Goal: Obtain resource: Obtain resource

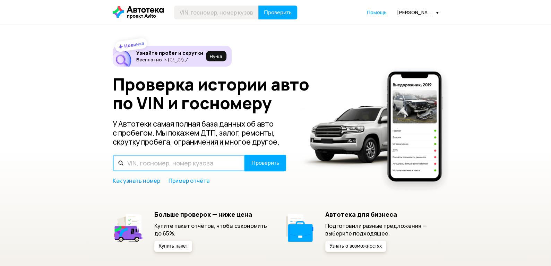
drag, startPoint x: 0, startPoint y: 0, endPoint x: 145, endPoint y: 164, distance: 218.5
click at [145, 164] on input "text" at bounding box center [179, 163] width 132 height 17
type input "О093СК116"
click at [244, 155] on button "Проверить" at bounding box center [265, 163] width 42 height 17
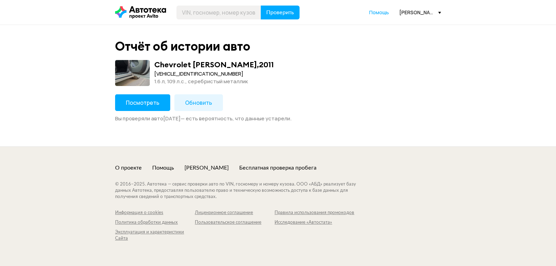
click at [156, 102] on span "Посмотреть" at bounding box center [143, 103] width 34 height 8
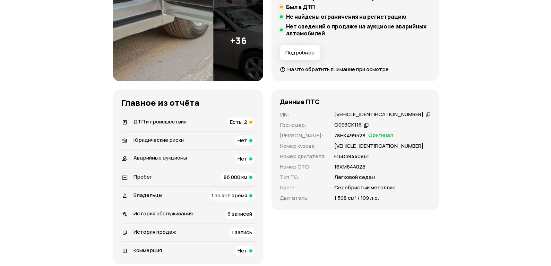
scroll to position [208, 0]
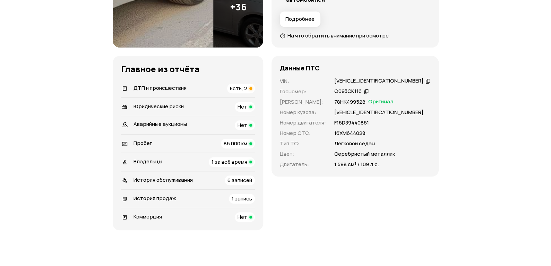
click at [171, 88] on span "ДТП и происшествия" at bounding box center [159, 87] width 53 height 7
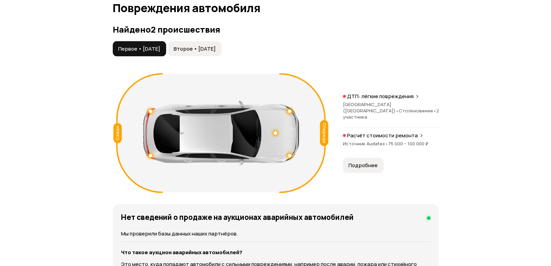
scroll to position [783, 0]
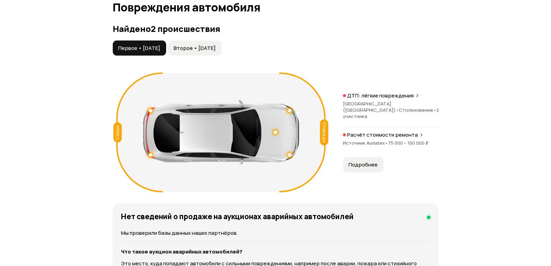
click at [215, 50] on span "Второе • 13 май 2024" at bounding box center [195, 48] width 42 height 7
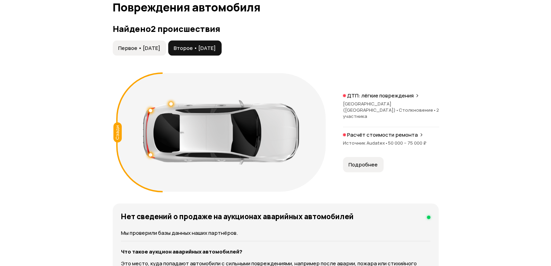
click at [149, 46] on span "Первое • 15 мар 2021" at bounding box center [139, 48] width 42 height 7
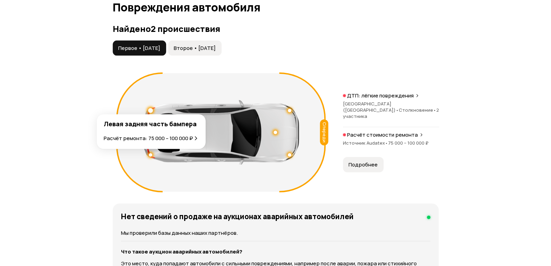
click at [151, 109] on div at bounding box center [150, 110] width 5 height 5
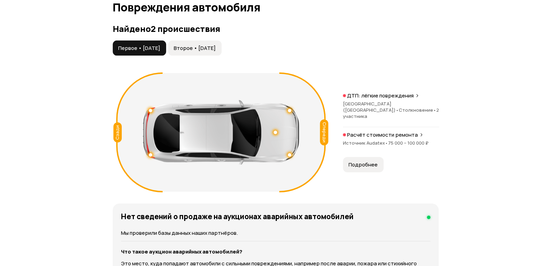
click at [150, 155] on div at bounding box center [150, 154] width 3 height 3
click at [276, 132] on div at bounding box center [274, 132] width 3 height 3
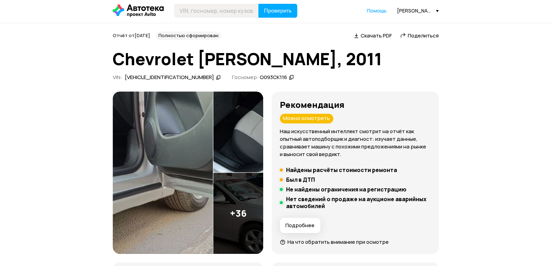
scroll to position [0, 0]
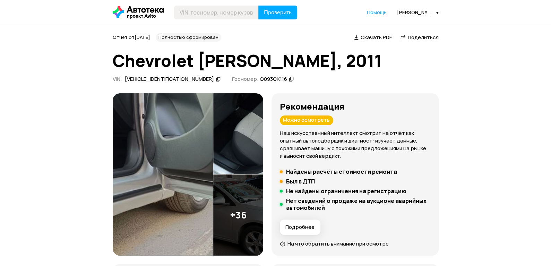
click at [216, 78] on icon at bounding box center [218, 79] width 5 height 7
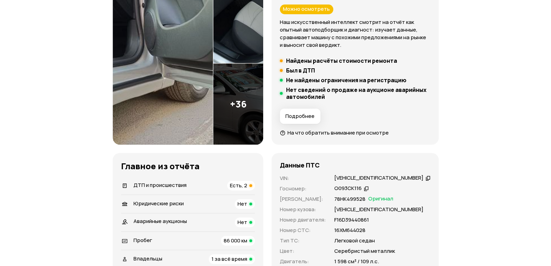
scroll to position [208, 0]
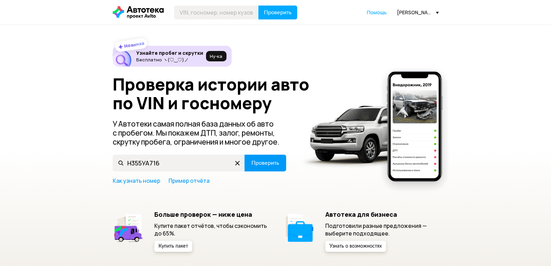
type input "Н355УА716"
click at [277, 166] on span "Проверить" at bounding box center [265, 163] width 28 height 6
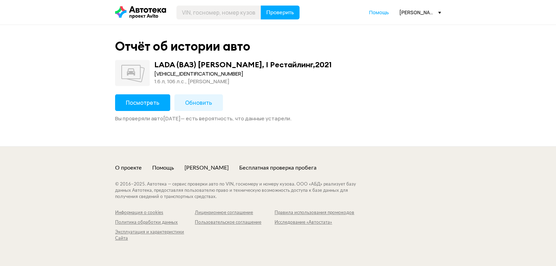
click at [189, 72] on div "XTARS045LM1404075" at bounding box center [242, 74] width 177 height 8
copy div "XTARS045LM1404075"
click at [205, 101] on span "Обновить" at bounding box center [198, 103] width 27 height 8
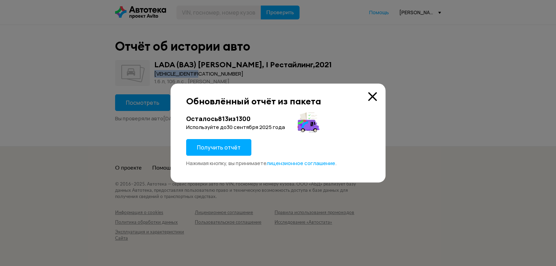
click at [222, 148] on span "Получить отчёт" at bounding box center [219, 147] width 44 height 8
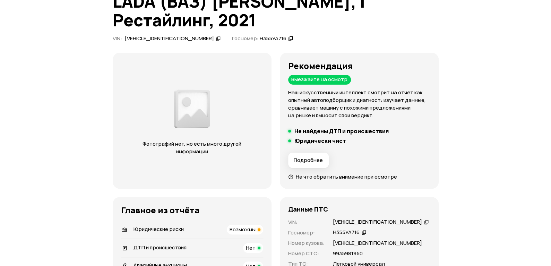
scroll to position [104, 0]
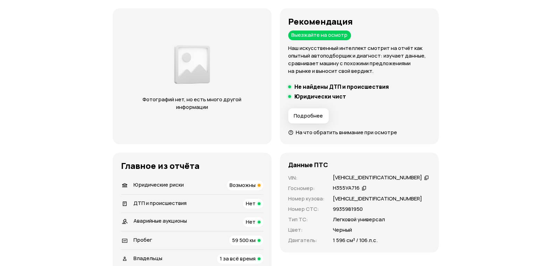
click at [190, 180] on div "Юридические риски Возможны" at bounding box center [192, 185] width 142 height 10
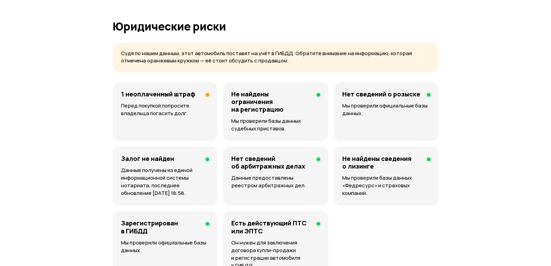
scroll to position [446, 0]
click at [190, 101] on p "Перед покупкой попросите владельца погасить долг." at bounding box center [165, 108] width 88 height 15
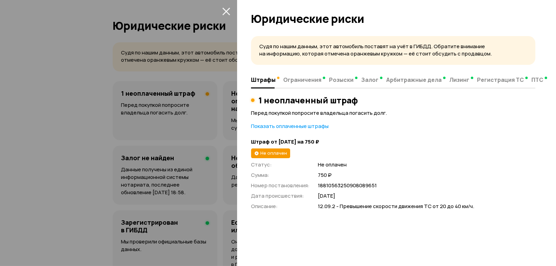
click at [225, 9] on icon "закрыть" at bounding box center [226, 11] width 8 height 8
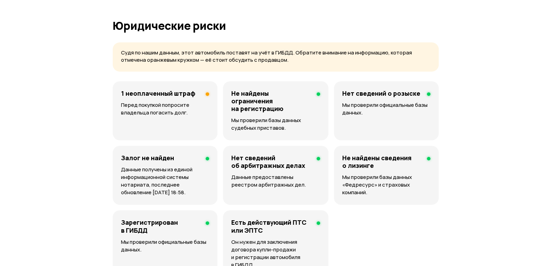
click at [163, 101] on p "Перед покупкой попросите владельца погасить долг." at bounding box center [165, 108] width 88 height 15
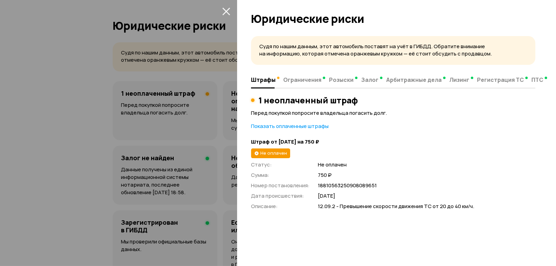
click at [224, 10] on icon "закрыть" at bounding box center [226, 11] width 8 height 8
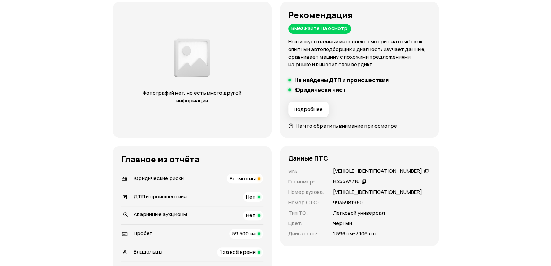
scroll to position [173, 0]
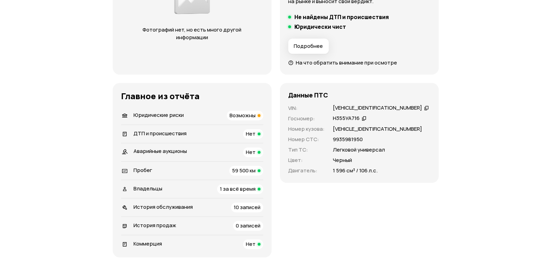
click at [233, 167] on span "59 500 км" at bounding box center [244, 170] width 24 height 7
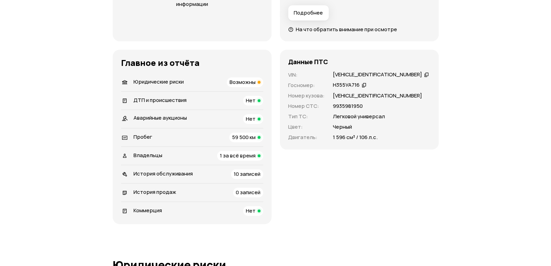
scroll to position [215, 0]
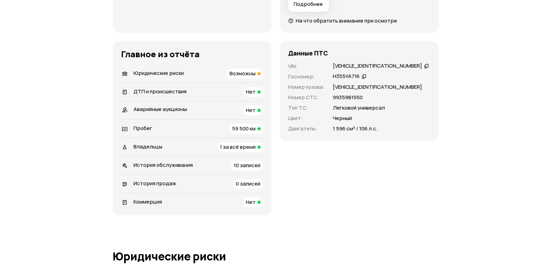
click at [234, 125] on span "59 500 км" at bounding box center [244, 128] width 24 height 7
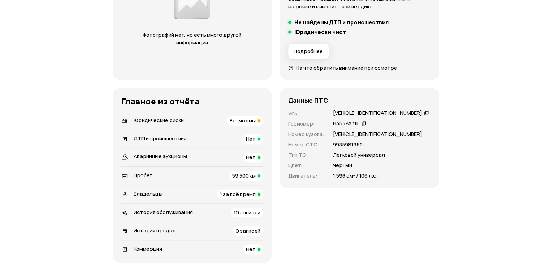
scroll to position [173, 0]
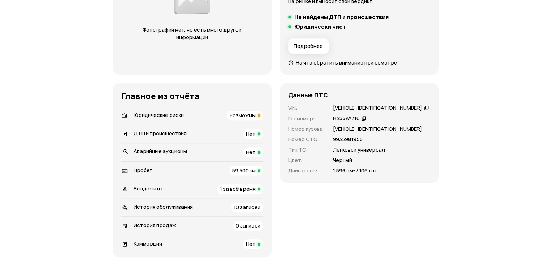
click at [239, 112] on span "Возможны" at bounding box center [242, 115] width 26 height 7
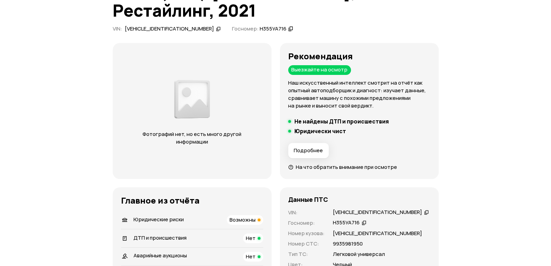
scroll to position [0, 0]
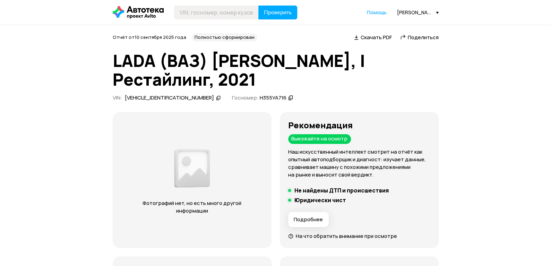
click at [216, 94] on icon at bounding box center [218, 97] width 5 height 7
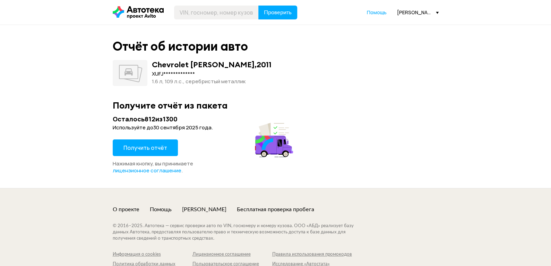
click at [143, 147] on span "Получить отчёт" at bounding box center [145, 148] width 44 height 8
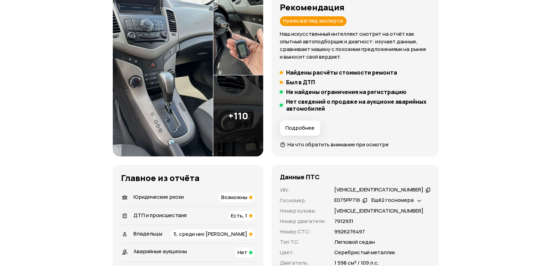
scroll to position [208, 0]
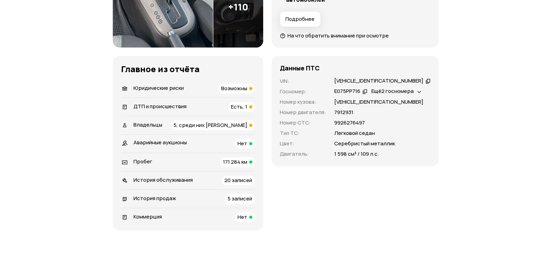
click at [188, 86] on div "Юридические риски Возможны" at bounding box center [188, 89] width 134 height 10
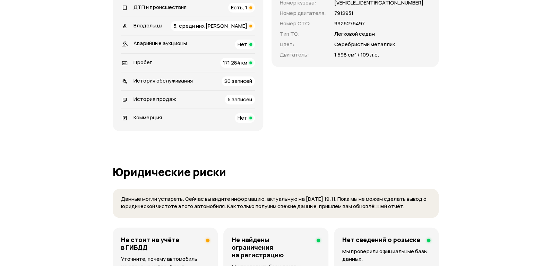
scroll to position [264, 0]
